Goal: Task Accomplishment & Management: Use online tool/utility

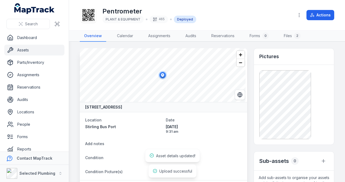
scroll to position [125, 0]
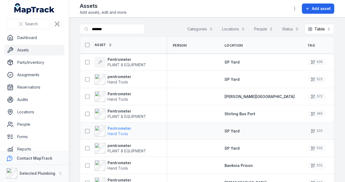
click at [113, 128] on strong "Pentrometer" at bounding box center [119, 128] width 24 height 5
click at [119, 145] on strong "pentrometer" at bounding box center [126, 145] width 39 height 5
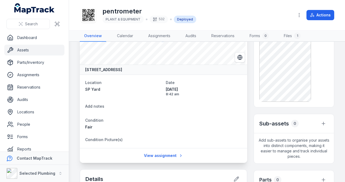
scroll to position [36, 0]
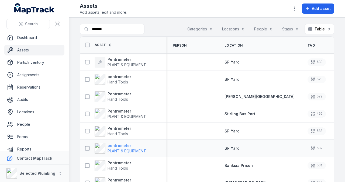
scroll to position [18, 0]
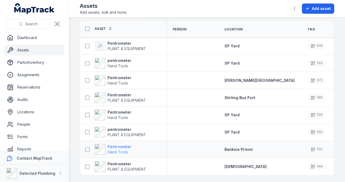
click at [113, 144] on strong "Pentrometer" at bounding box center [119, 146] width 24 height 5
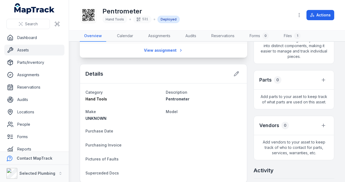
scroll to position [144, 0]
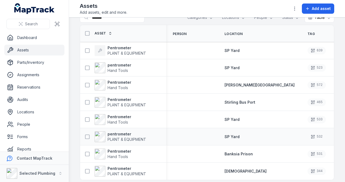
scroll to position [18, 0]
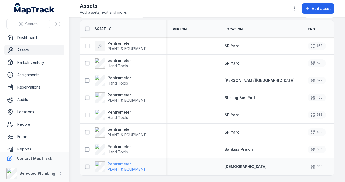
click at [123, 162] on strong "Pentrometer" at bounding box center [126, 163] width 39 height 5
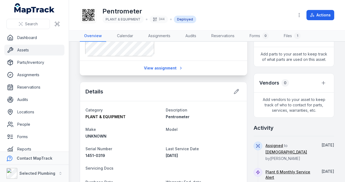
scroll to position [197, 0]
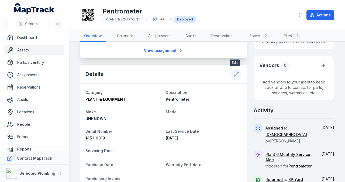
click at [233, 72] on icon at bounding box center [235, 73] width 5 height 5
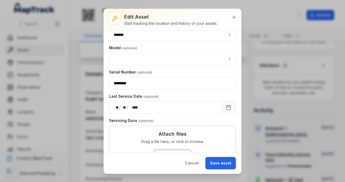
scroll to position [108, 0]
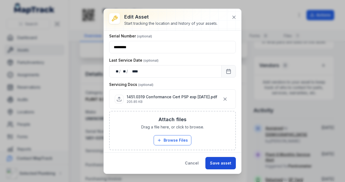
drag, startPoint x: 229, startPoint y: 160, endPoint x: 222, endPoint y: 160, distance: 7.3
click at [222, 160] on button "Save asset" at bounding box center [220, 163] width 30 height 12
